Goal: Task Accomplishment & Management: Manage account settings

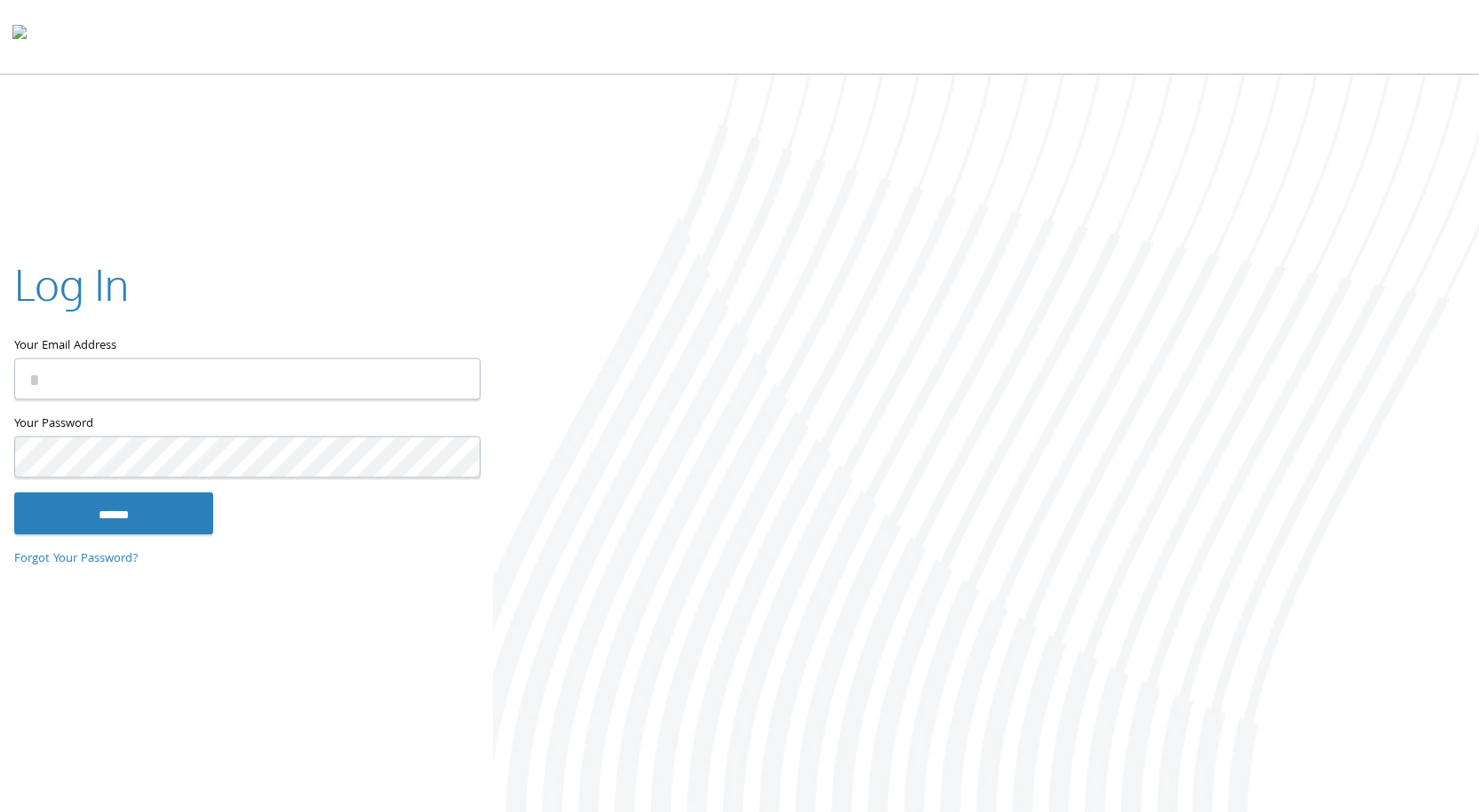
click at [133, 370] on input "Your Email Address" at bounding box center [248, 378] width 466 height 42
click at [193, 383] on input "Your Email Address" at bounding box center [248, 378] width 466 height 42
click at [125, 389] on input "Your Email Address" at bounding box center [248, 378] width 466 height 42
click at [192, 375] on input "Your Email Address" at bounding box center [248, 378] width 466 height 42
click at [95, 560] on link "Forgot Your Password?" at bounding box center [77, 560] width 125 height 19
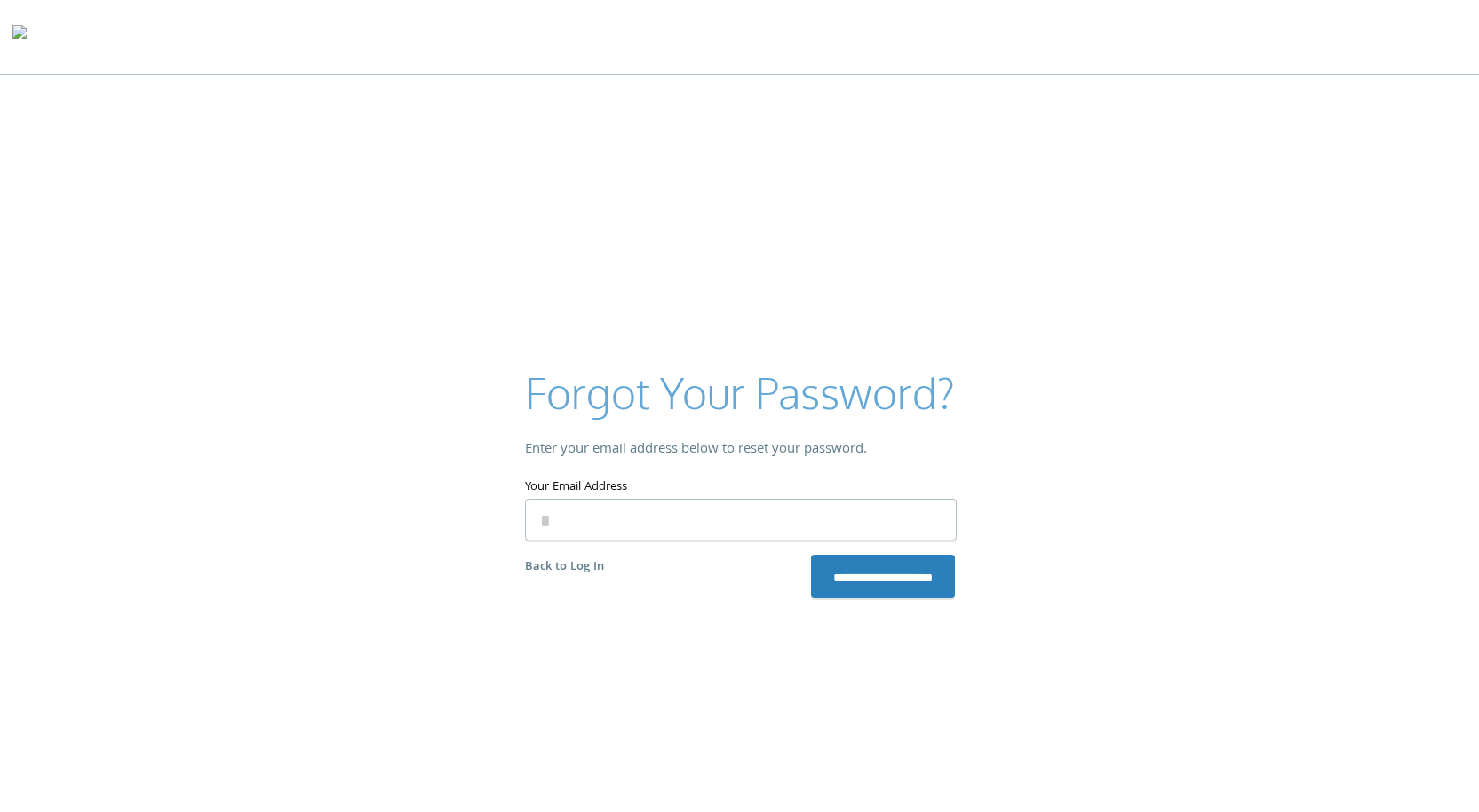
click at [593, 511] on input "Your Email Address" at bounding box center [740, 520] width 432 height 42
type input "**********"
click at [846, 589] on input "**********" at bounding box center [883, 576] width 144 height 43
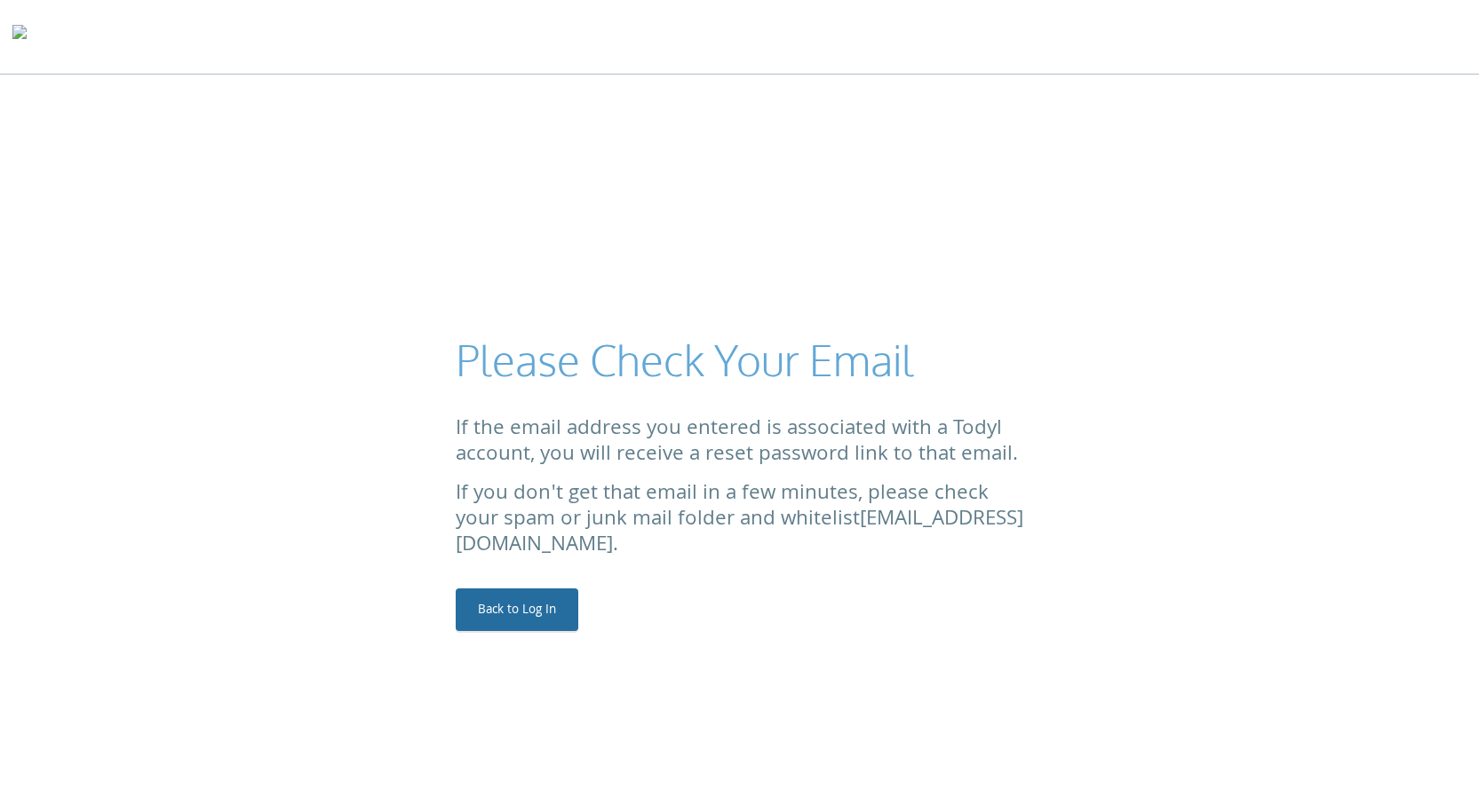
click at [529, 609] on link "Back to Log In" at bounding box center [517, 610] width 123 height 43
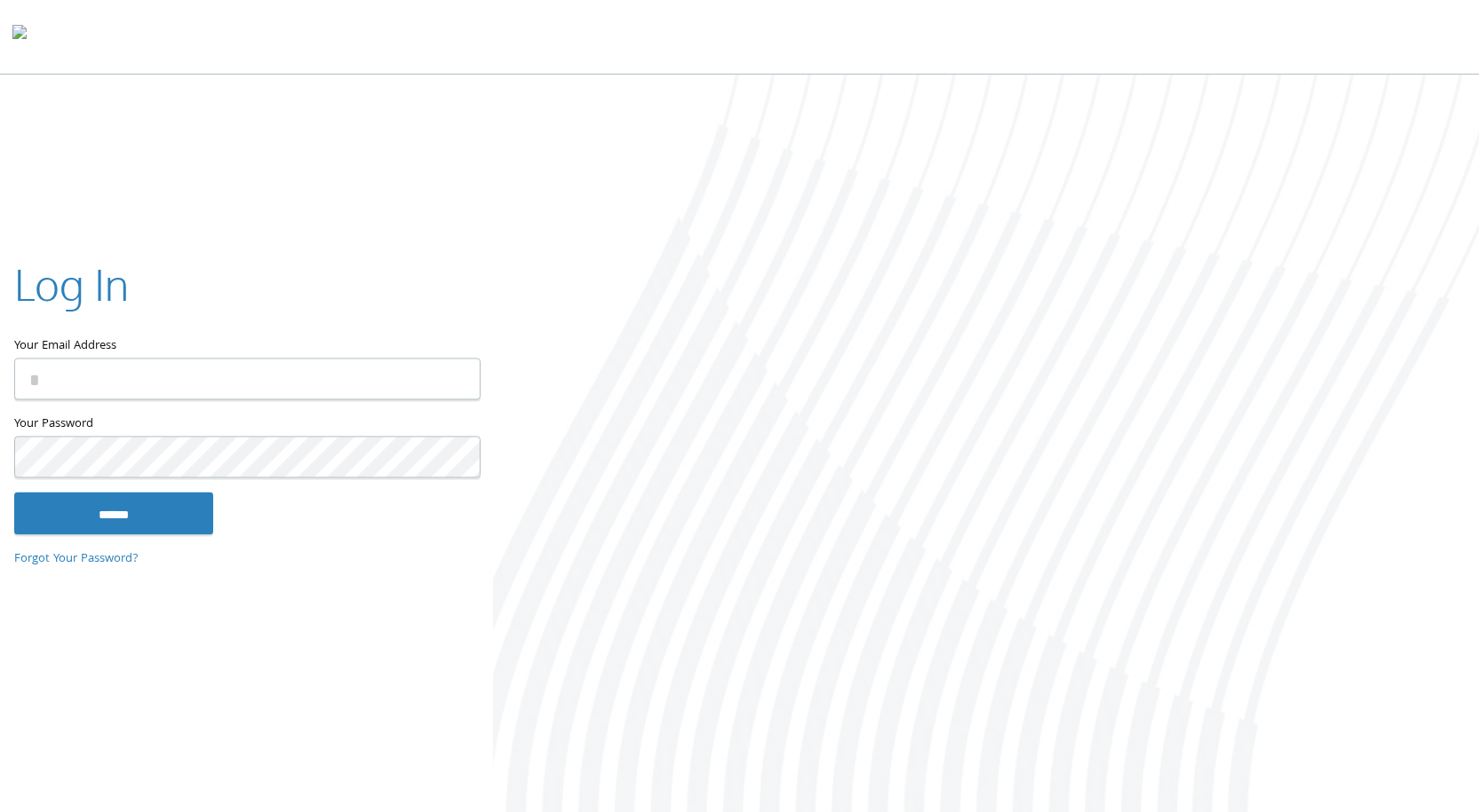
click at [15, 413] on div at bounding box center [15, 413] width 0 height 0
click at [579, 294] on div at bounding box center [986, 445] width 986 height 742
